Goal: Task Accomplishment & Management: Complete application form

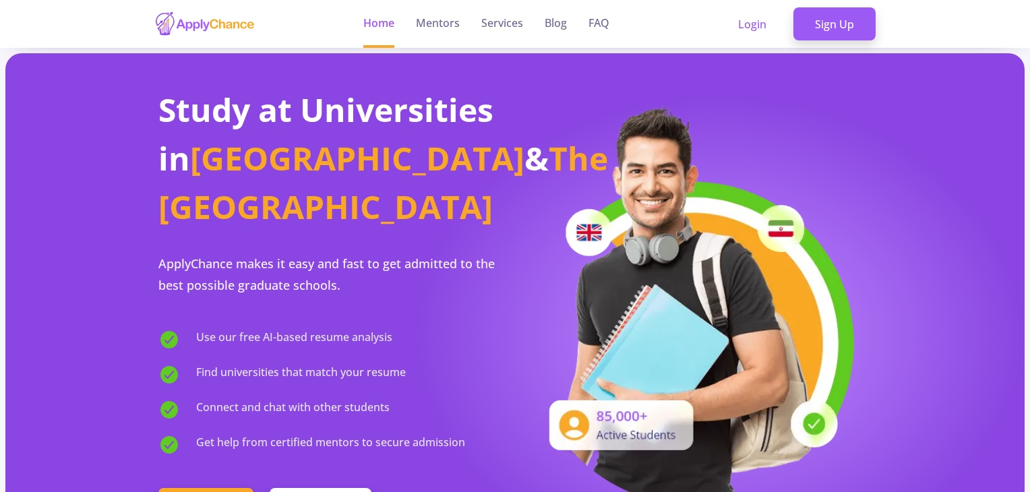
click at [202, 24] on img at bounding box center [204, 24] width 101 height 26
click at [750, 26] on link "Login" at bounding box center [752, 24] width 71 height 34
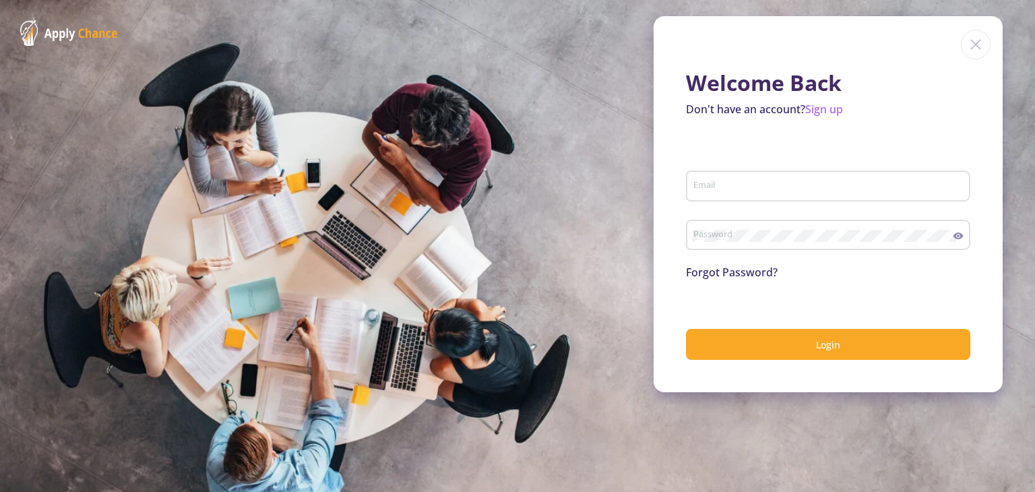
type input "[EMAIL_ADDRESS][DOMAIN_NAME]"
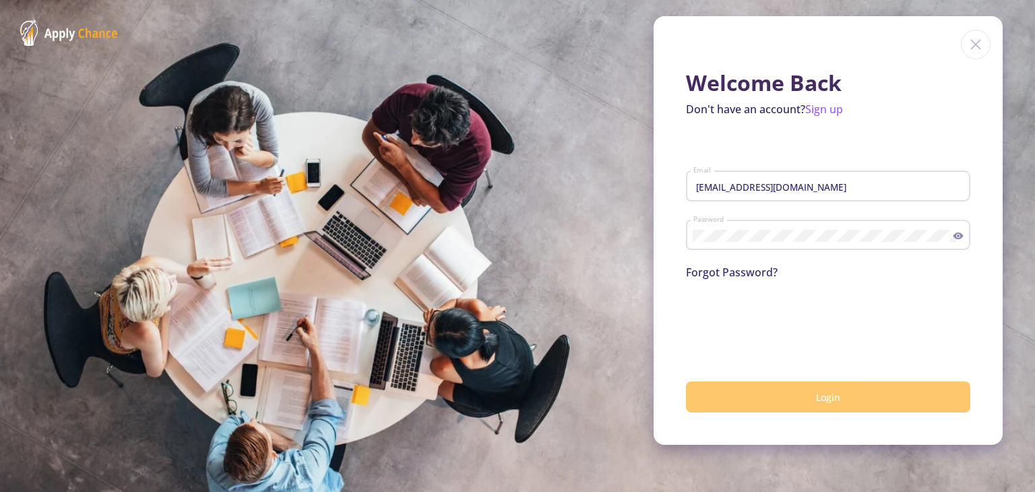
click at [799, 390] on button "Login" at bounding box center [828, 398] width 284 height 32
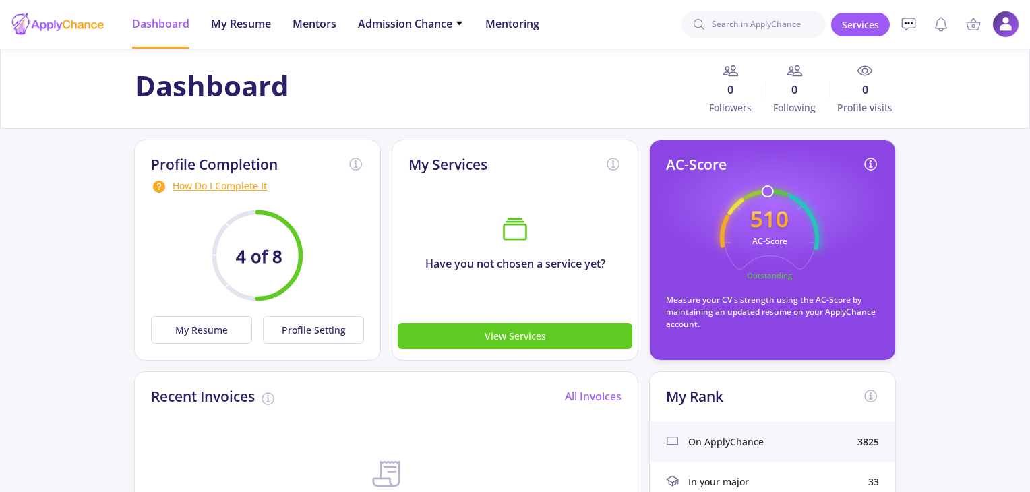
drag, startPoint x: 930, startPoint y: 318, endPoint x: 941, endPoint y: 302, distance: 19.3
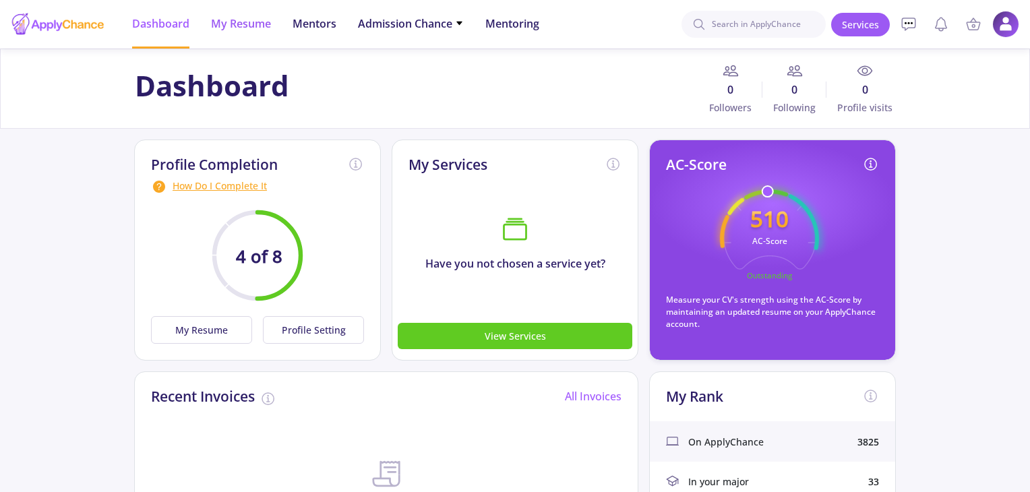
click at [260, 23] on span "My Resume" at bounding box center [241, 24] width 60 height 16
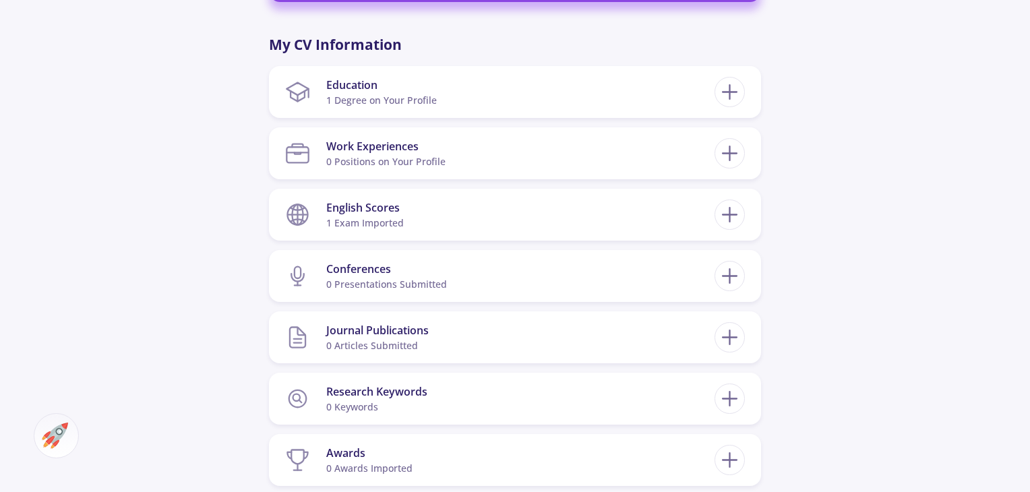
scroll to position [591, 0]
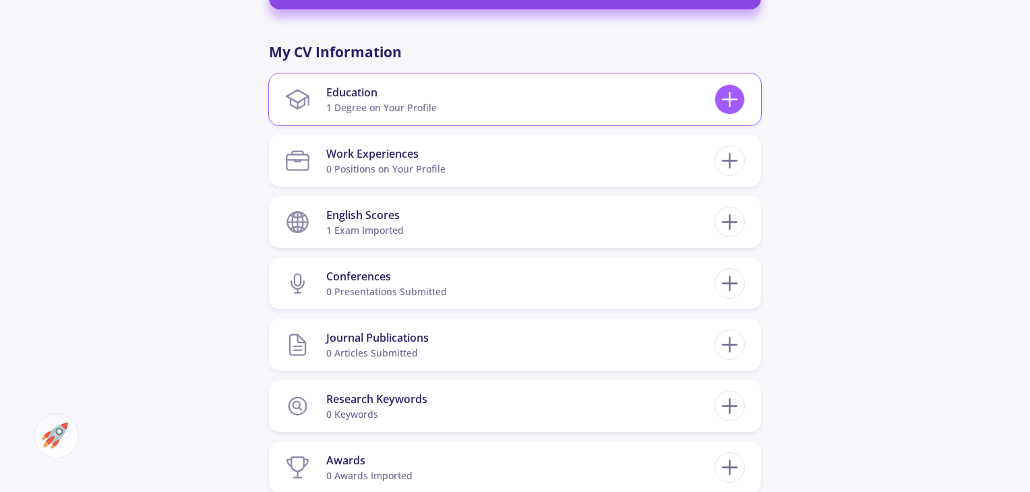
click at [732, 95] on icon at bounding box center [729, 99] width 25 height 25
checkbox input "false"
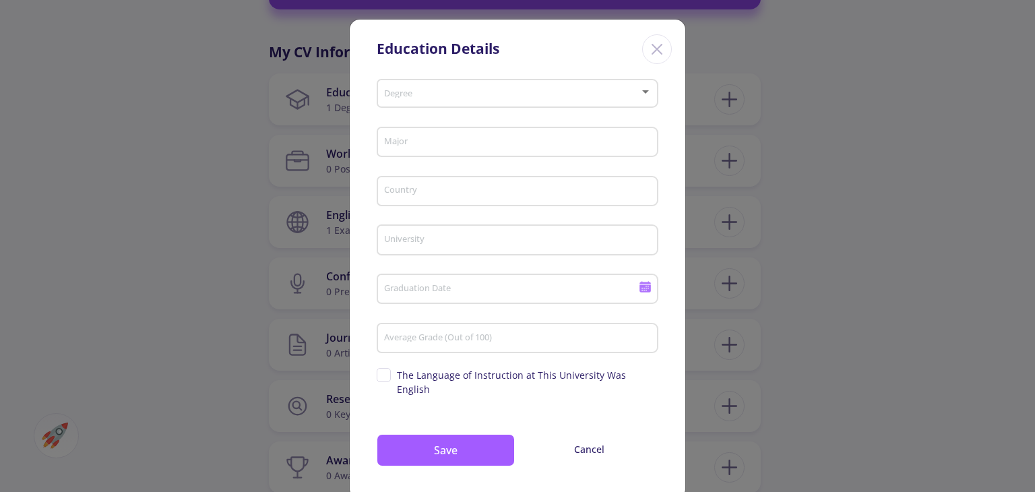
click at [657, 51] on line "Close" at bounding box center [657, 48] width 9 height 9
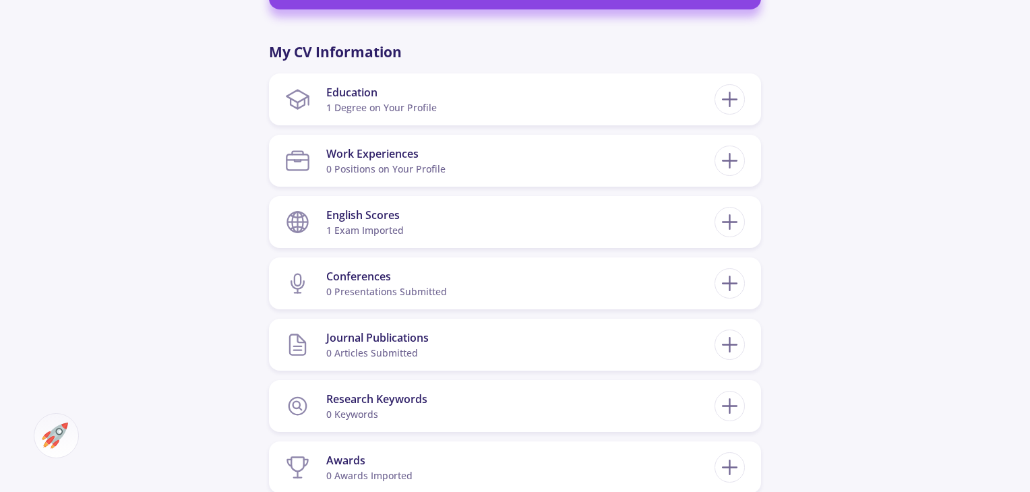
scroll to position [0, 0]
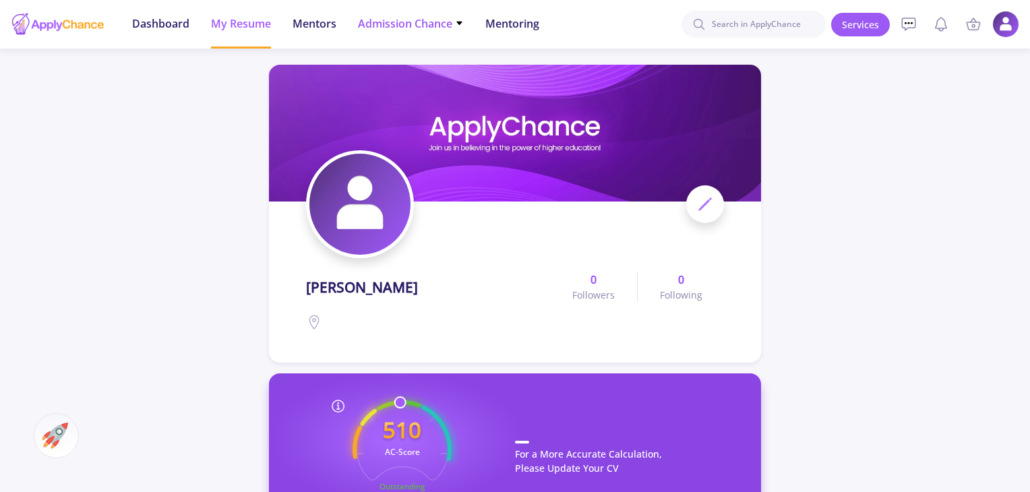
click at [410, 16] on span "Admission Chance" at bounding box center [411, 24] width 106 height 16
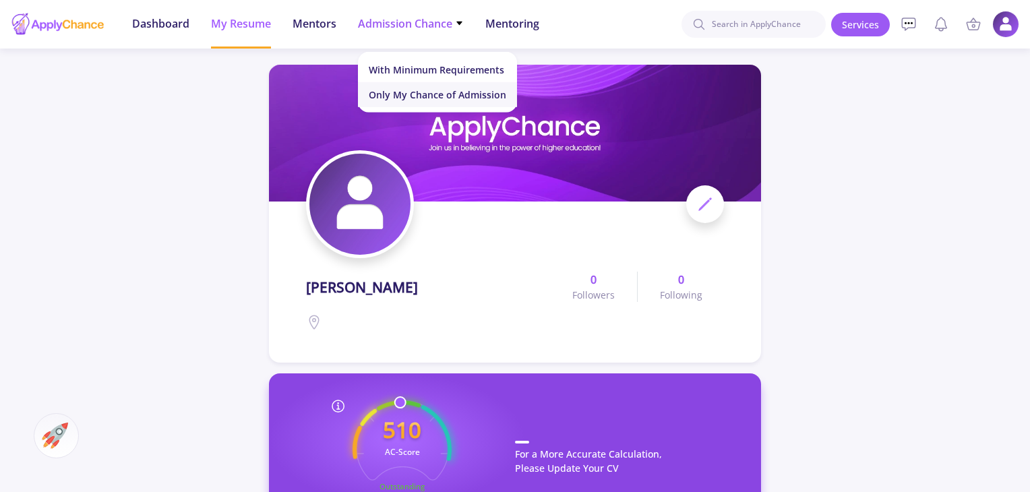
click at [423, 92] on link "Only My Chance of Admission" at bounding box center [437, 94] width 159 height 25
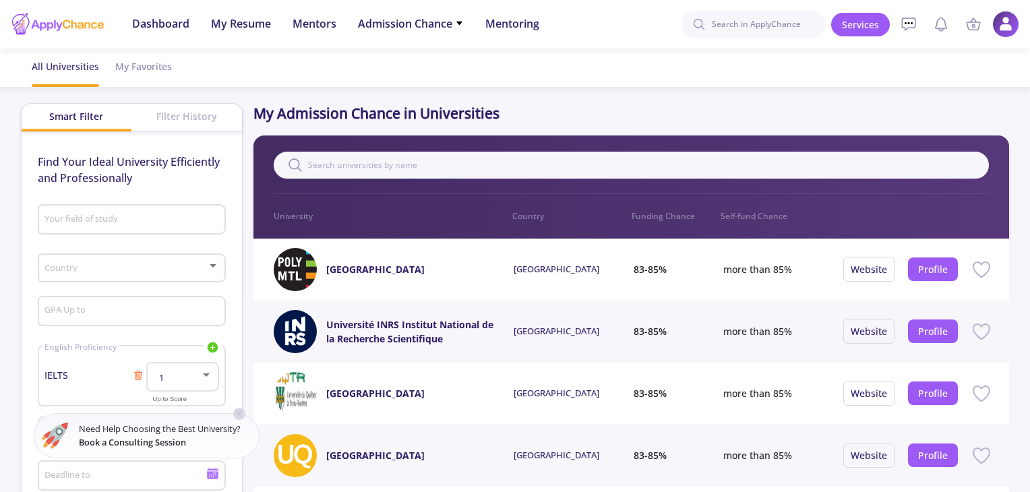
click at [154, 210] on div "Your field of study" at bounding box center [131, 217] width 175 height 35
type input "m"
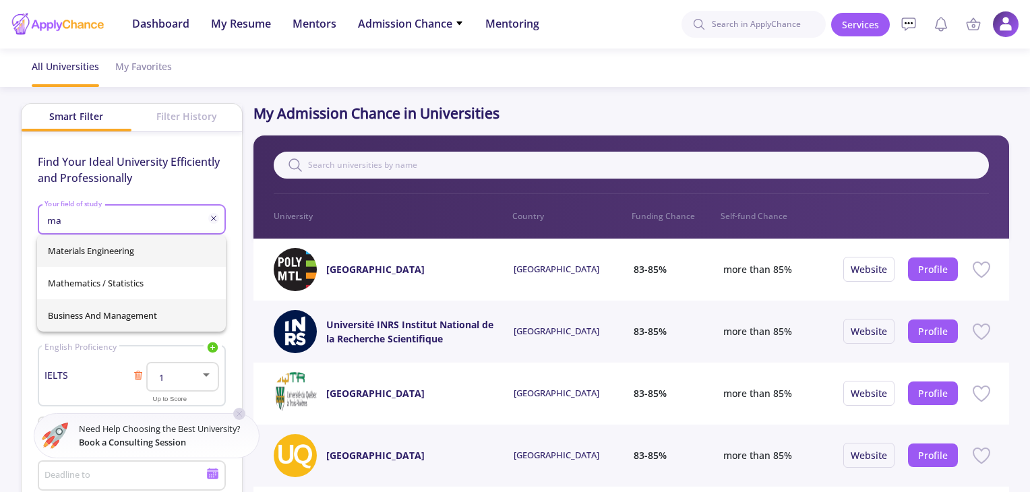
type input "ma"
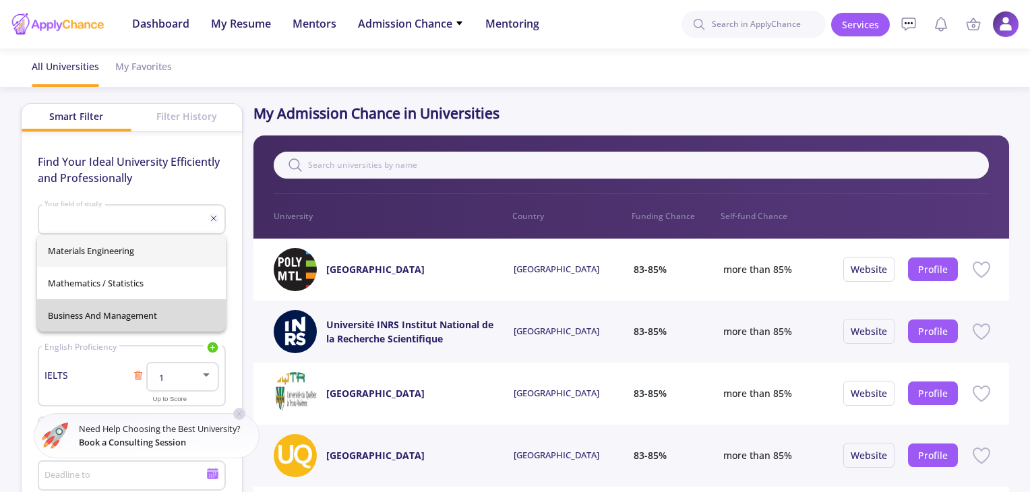
click at [169, 308] on div "Materials Engineering Mathematics / Statistics Business and Management" at bounding box center [131, 283] width 189 height 97
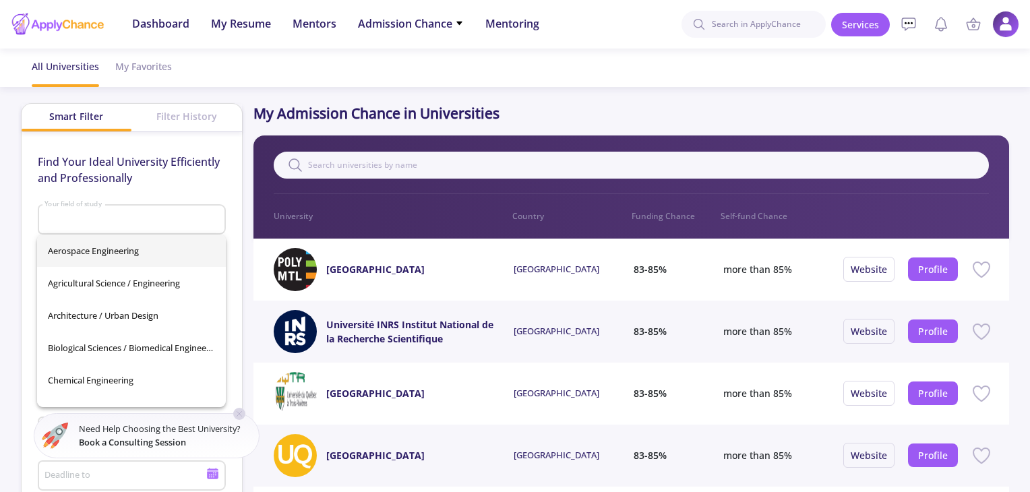
click at [232, 198] on div "Find Your Ideal University Efficiently and Professionally Your field of study C…" at bounding box center [132, 357] width 220 height 450
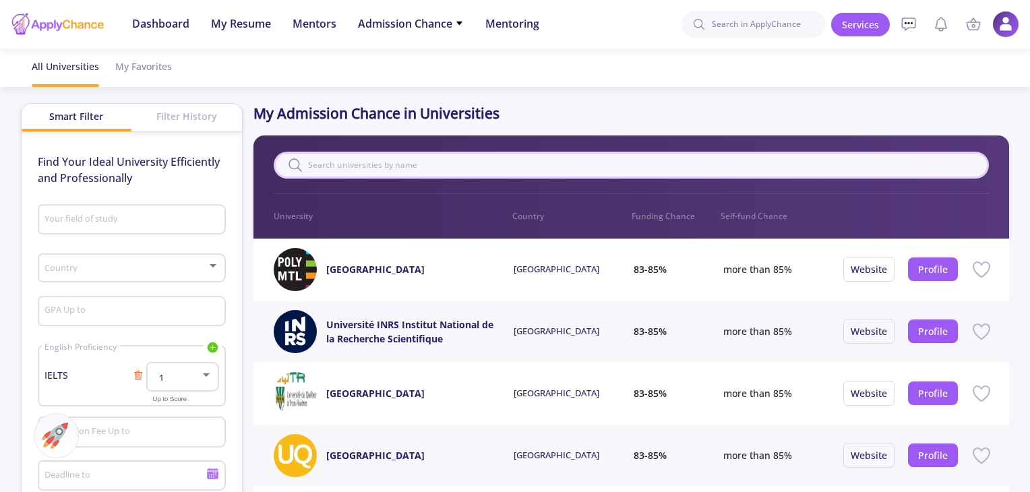
click at [610, 171] on input "text" at bounding box center [631, 165] width 715 height 27
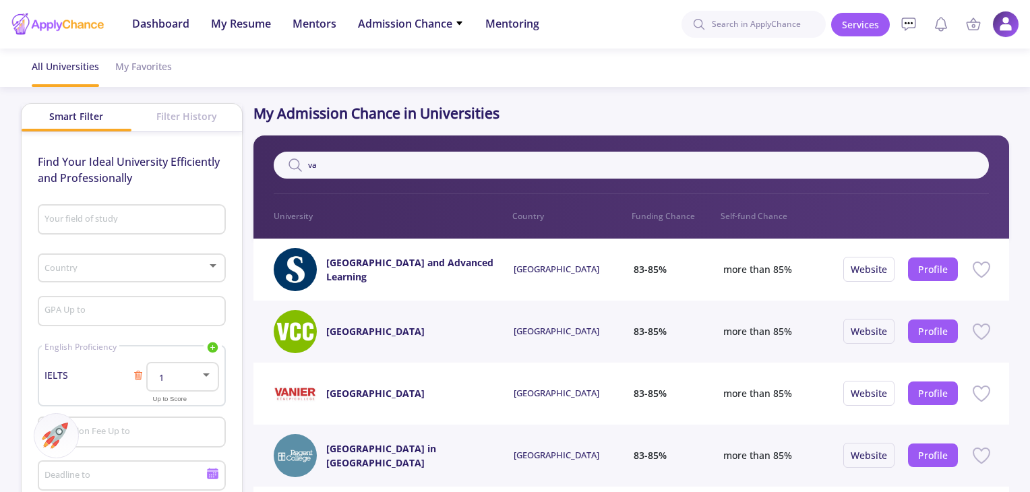
type input "v"
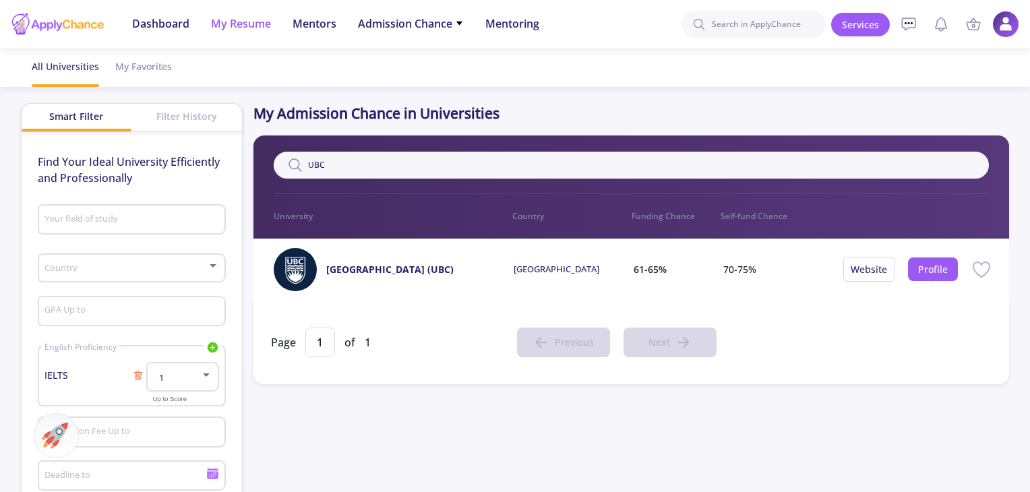
type input "UBC"
click at [239, 28] on span "My Resume" at bounding box center [241, 24] width 60 height 16
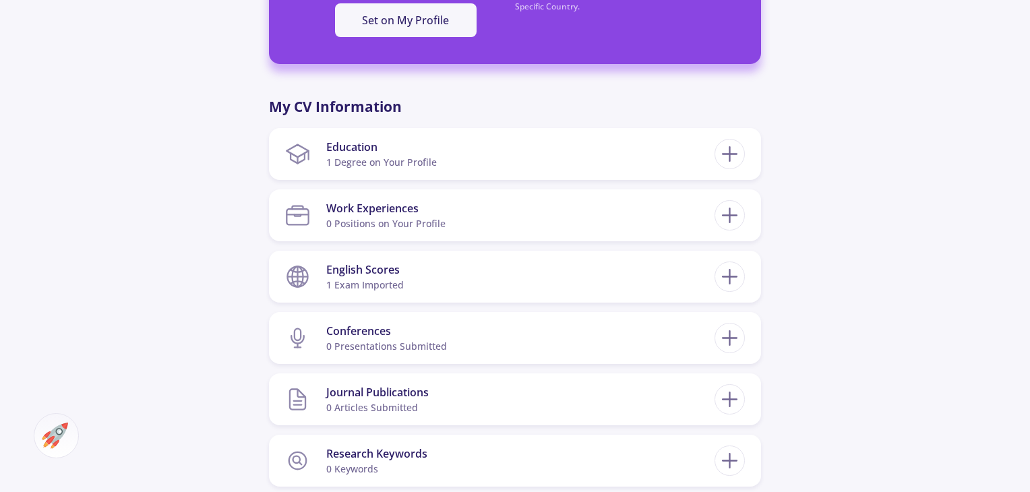
scroll to position [567, 0]
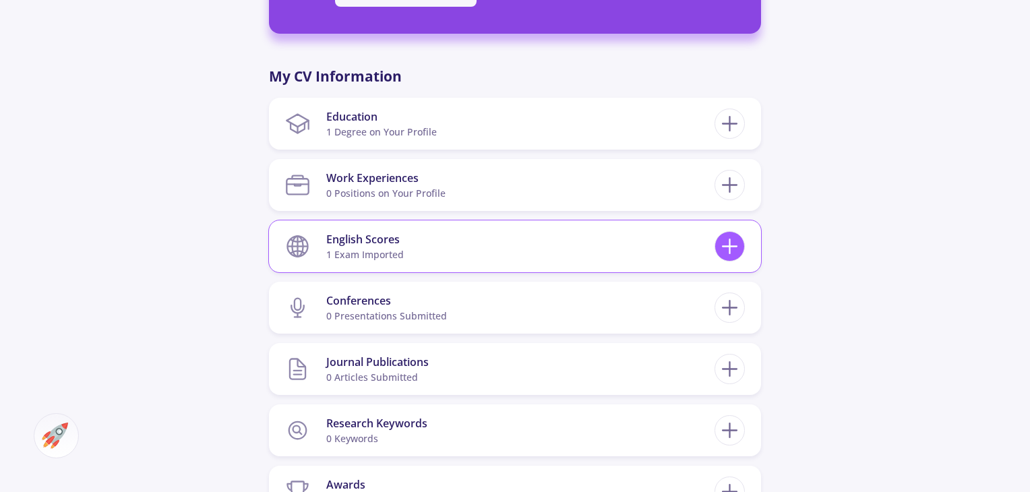
click at [728, 247] on line at bounding box center [730, 247] width 14 height 0
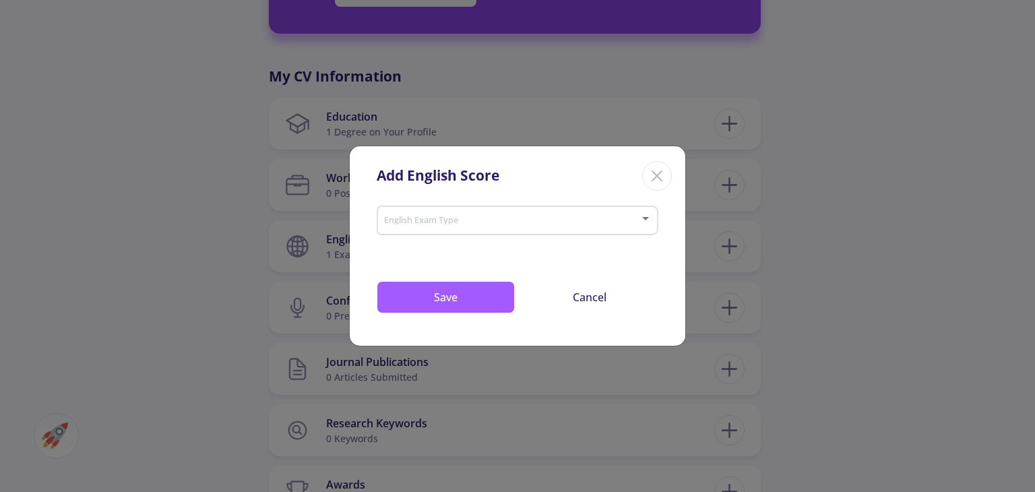
click at [669, 179] on div "Close" at bounding box center [657, 176] width 30 height 30
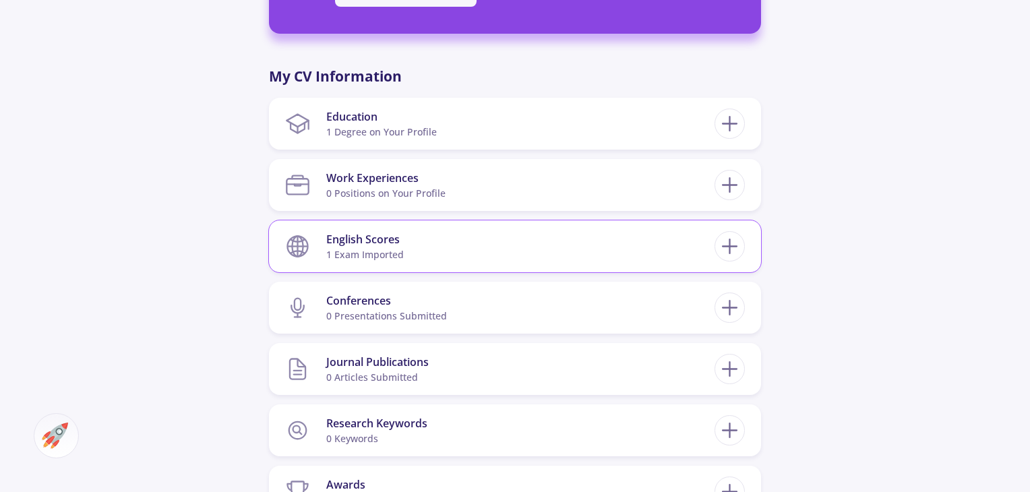
click at [529, 255] on section "English Scores 1 exam imported" at bounding box center [499, 246] width 429 height 41
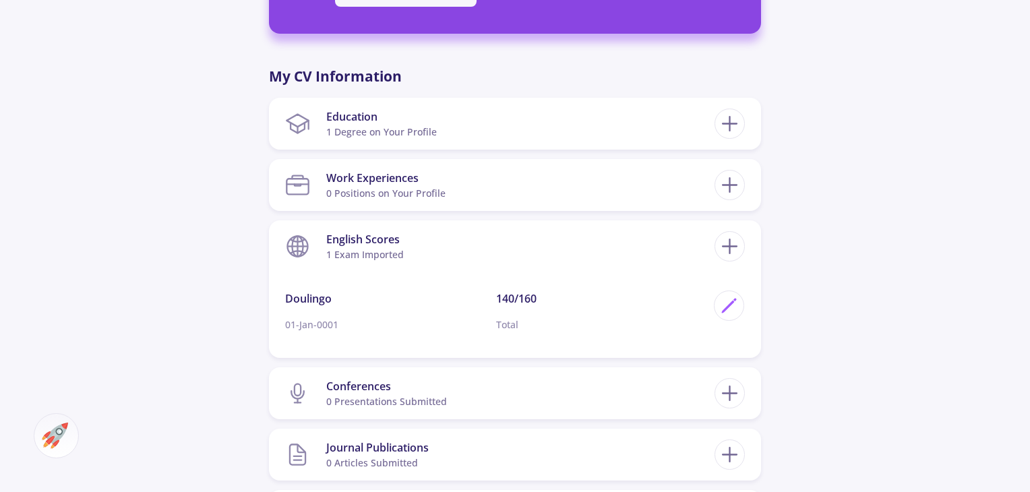
click at [884, 260] on div "[PERSON_NAME] 0 Followers 0 Following 510 AC-Score Outstanding By Completing Yo…" at bounding box center [515, 175] width 1030 height 1387
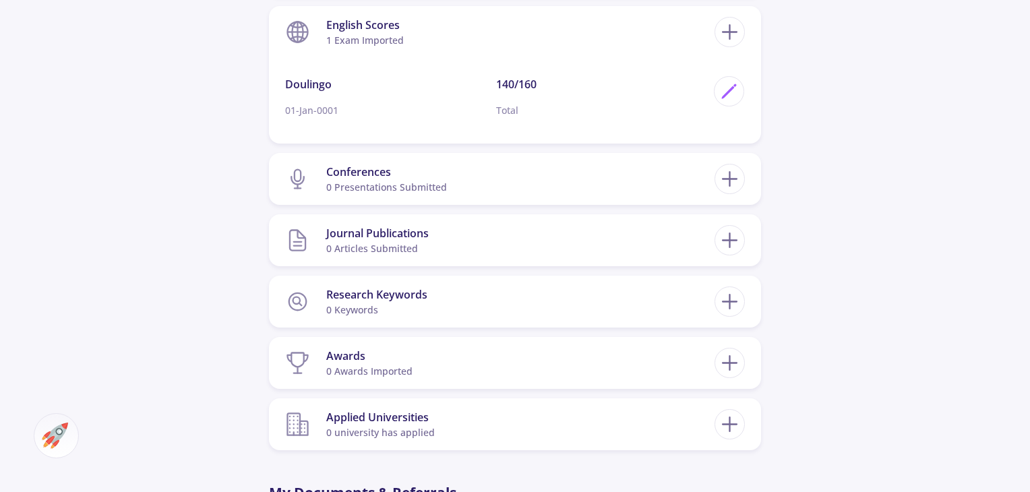
scroll to position [783, 0]
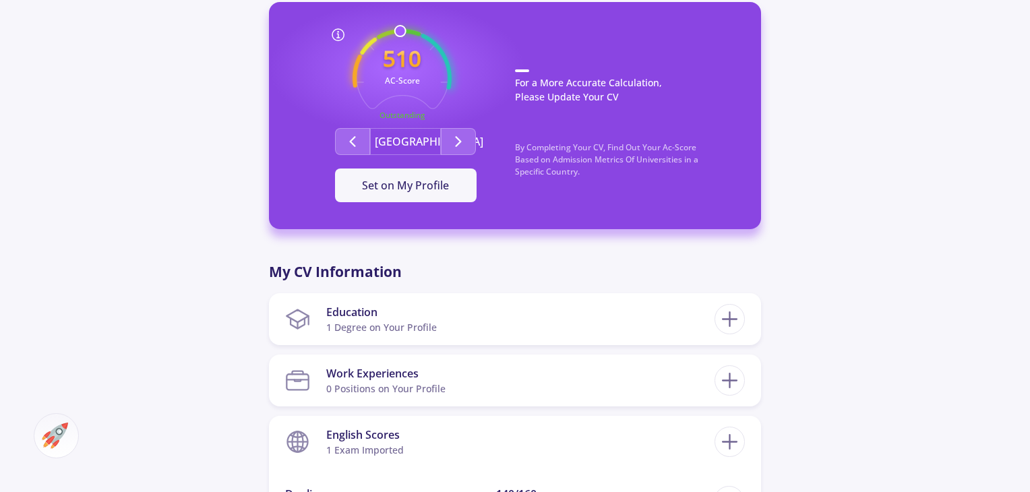
scroll to position [351, 0]
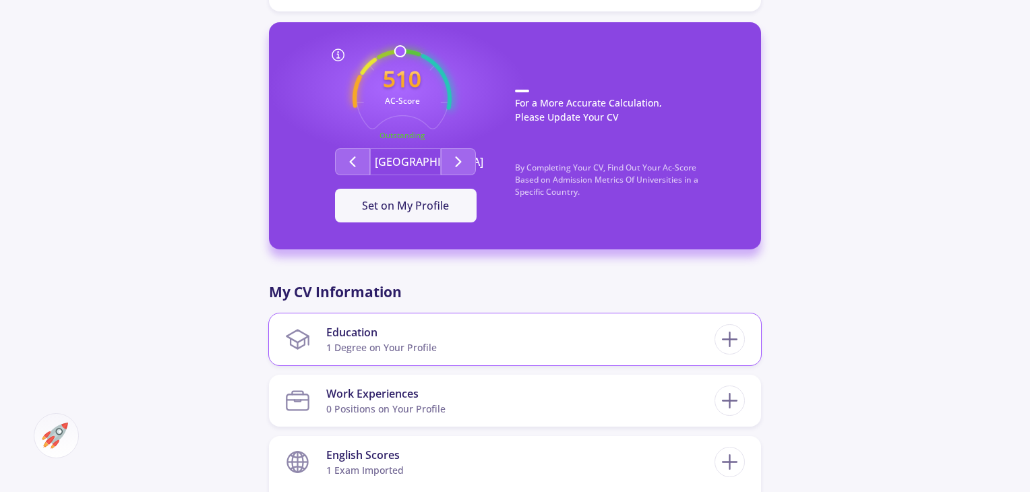
click at [499, 341] on section "Education 1 Degree on Your Profile" at bounding box center [499, 339] width 429 height 41
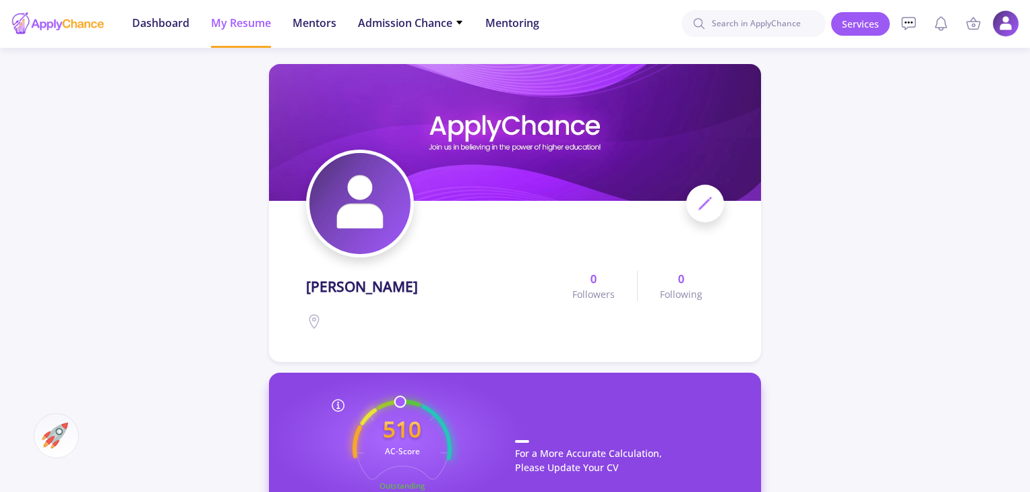
scroll to position [0, 0]
